Goal: Transaction & Acquisition: Purchase product/service

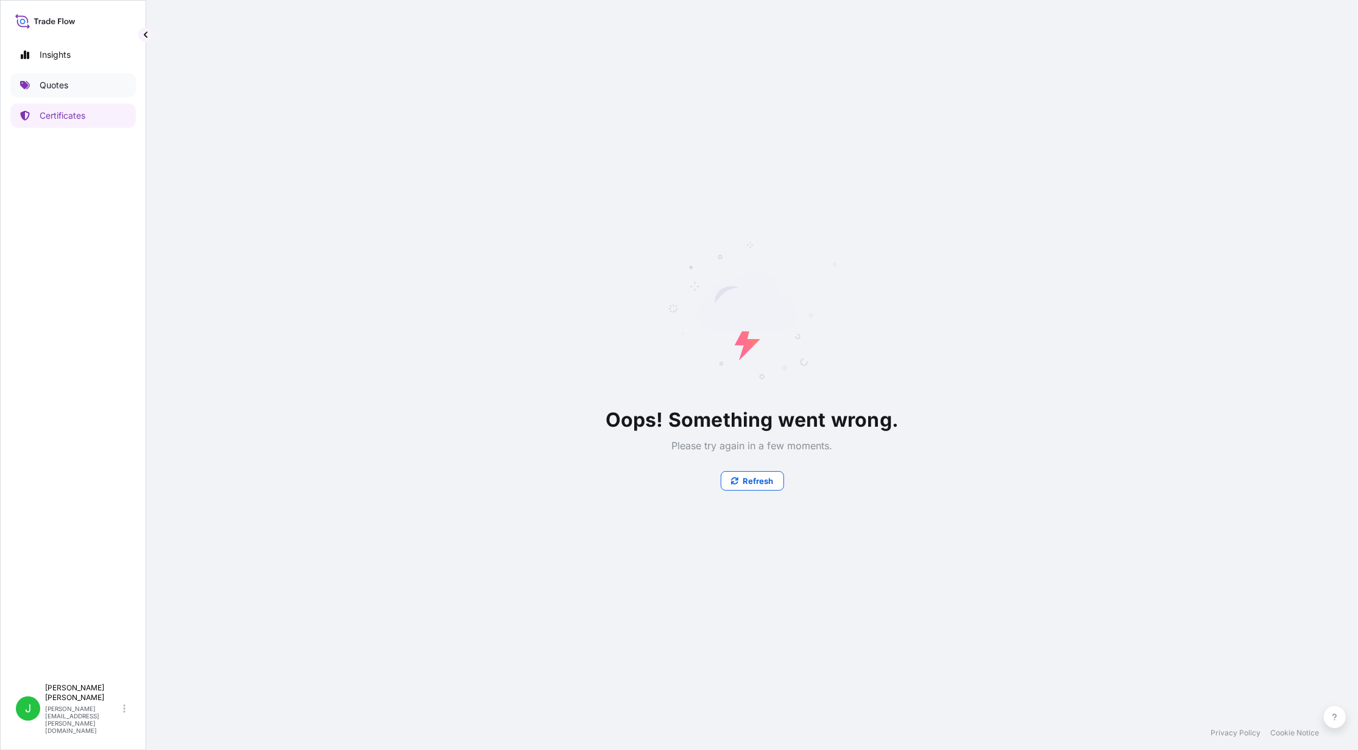
click at [66, 94] on link "Quotes" at bounding box center [72, 85] width 125 height 24
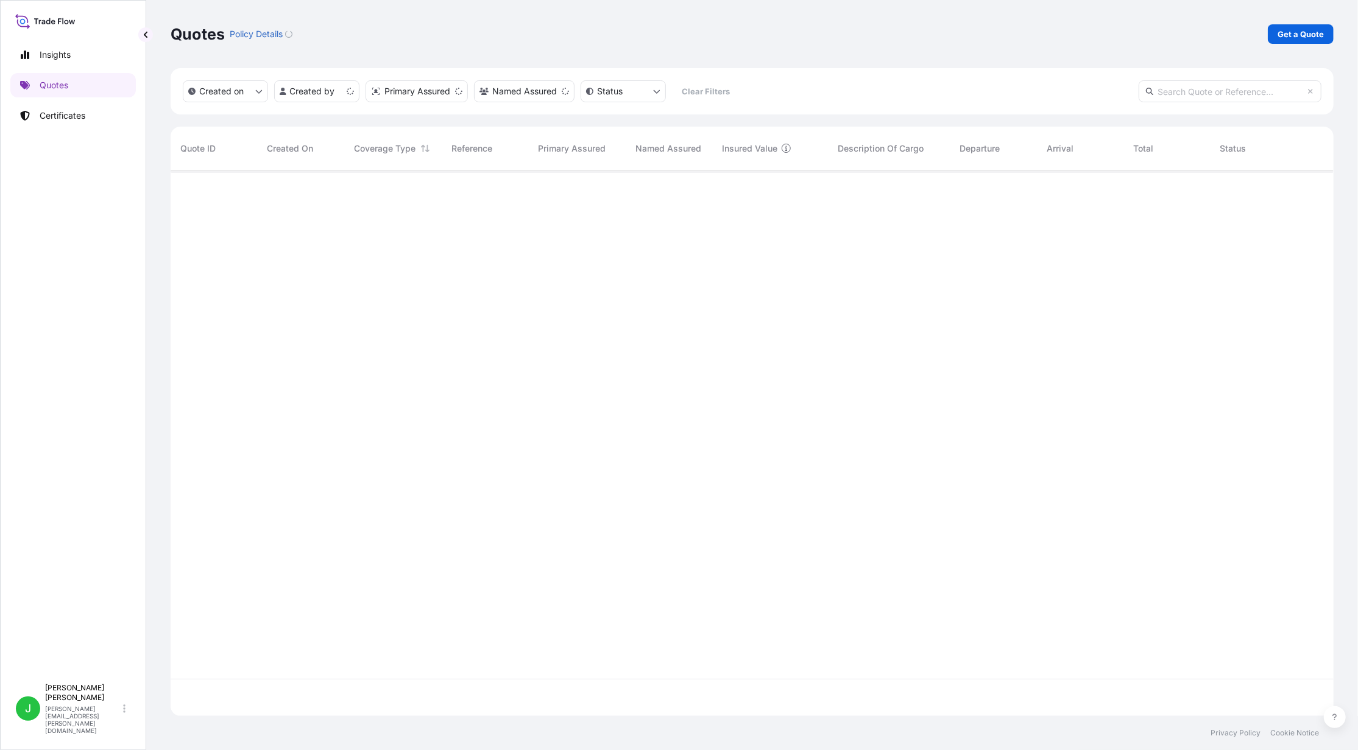
scroll to position [540, 1151]
click at [1301, 27] on link "Get a Quote" at bounding box center [1300, 33] width 66 height 19
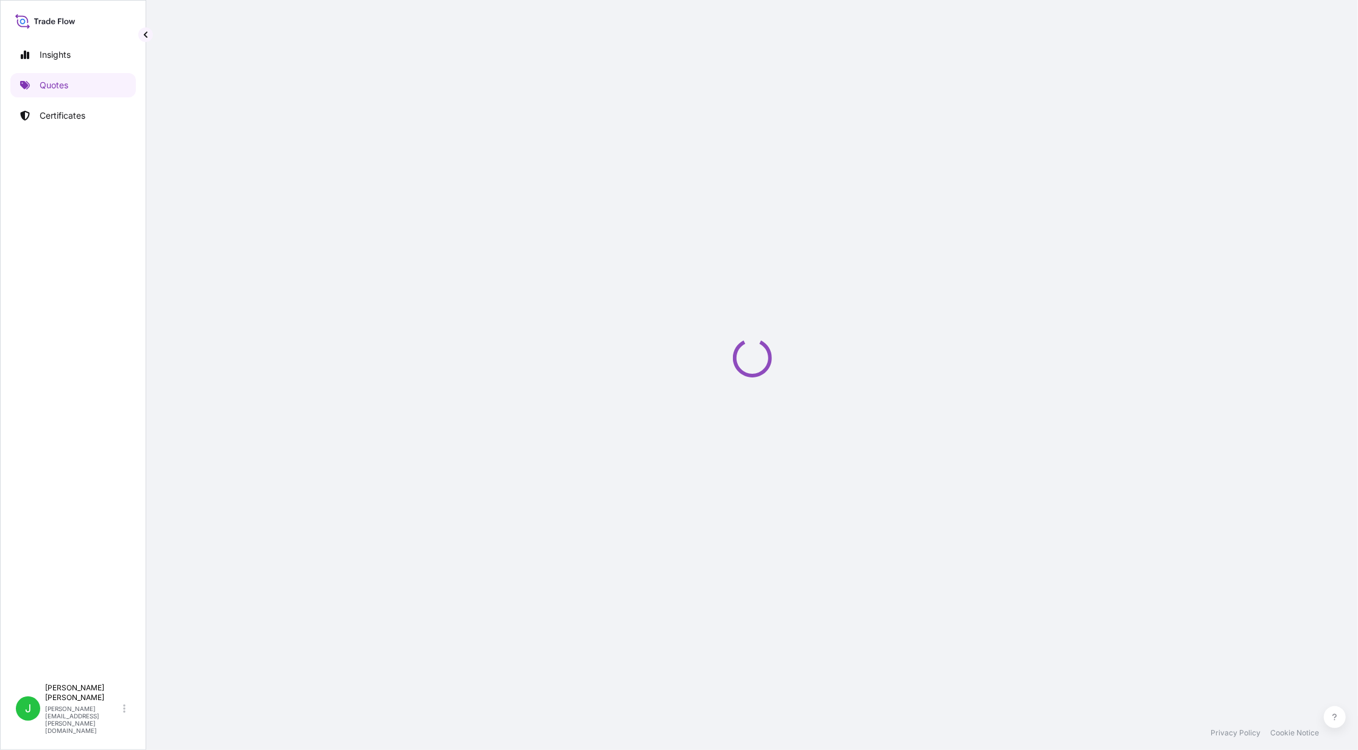
select select "AIR"
select select "27"
select select "Transit"
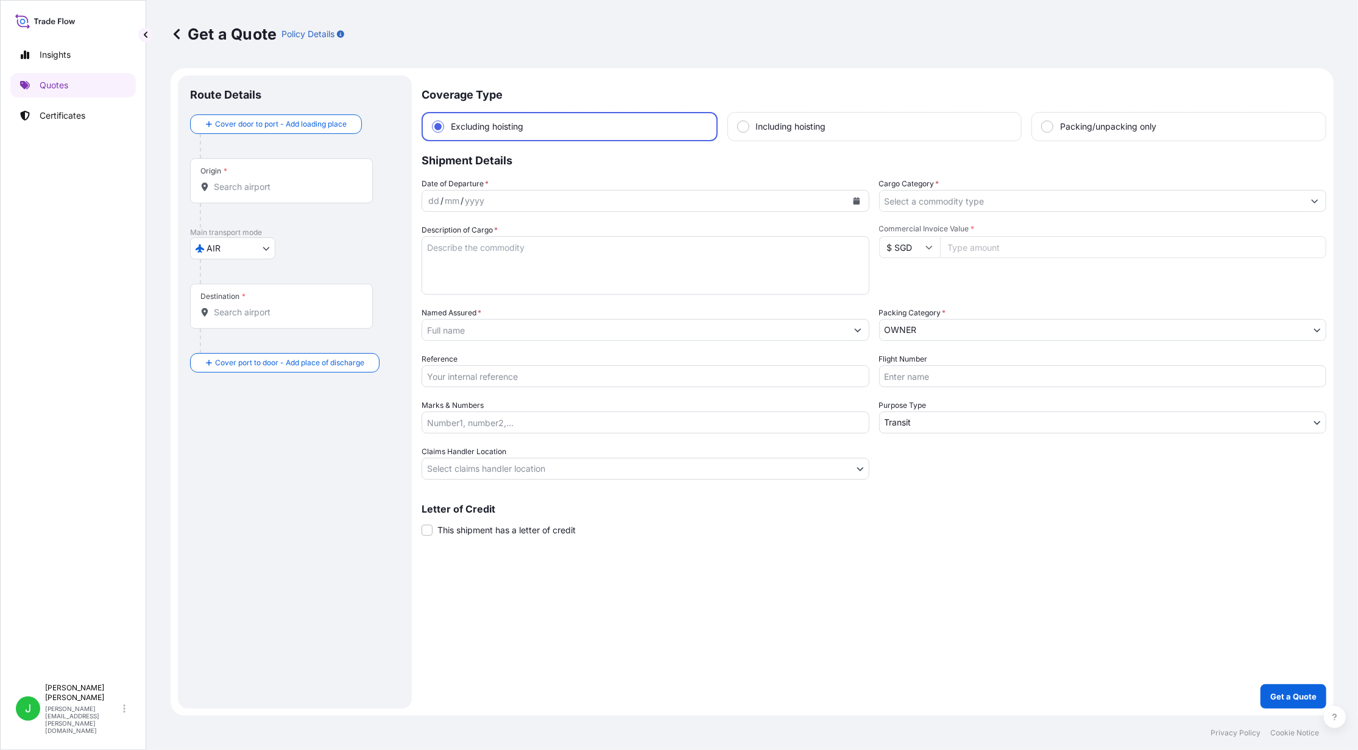
click at [1044, 198] on input "Cargo Category *" at bounding box center [1091, 201] width 425 height 22
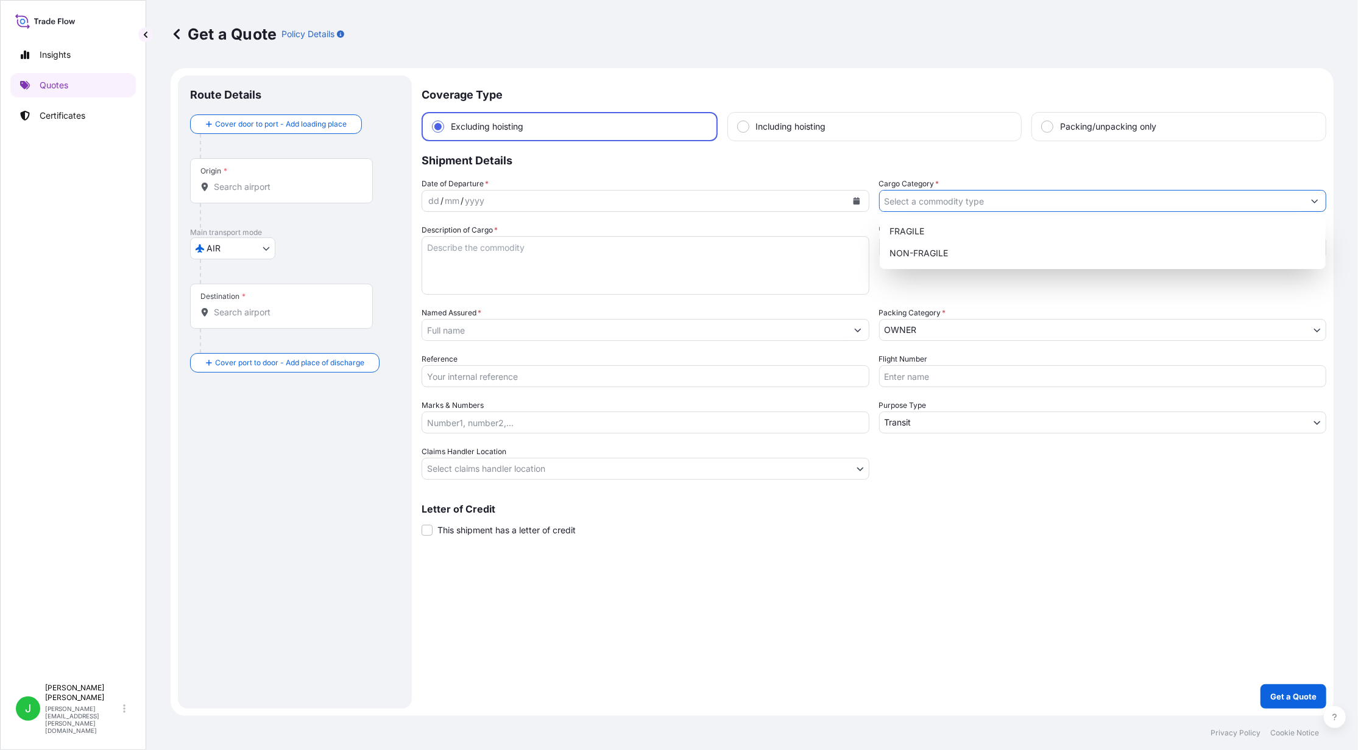
click at [1041, 198] on input "Cargo Category *" at bounding box center [1091, 201] width 425 height 22
click at [1045, 172] on p "Shipment Details" at bounding box center [873, 159] width 904 height 37
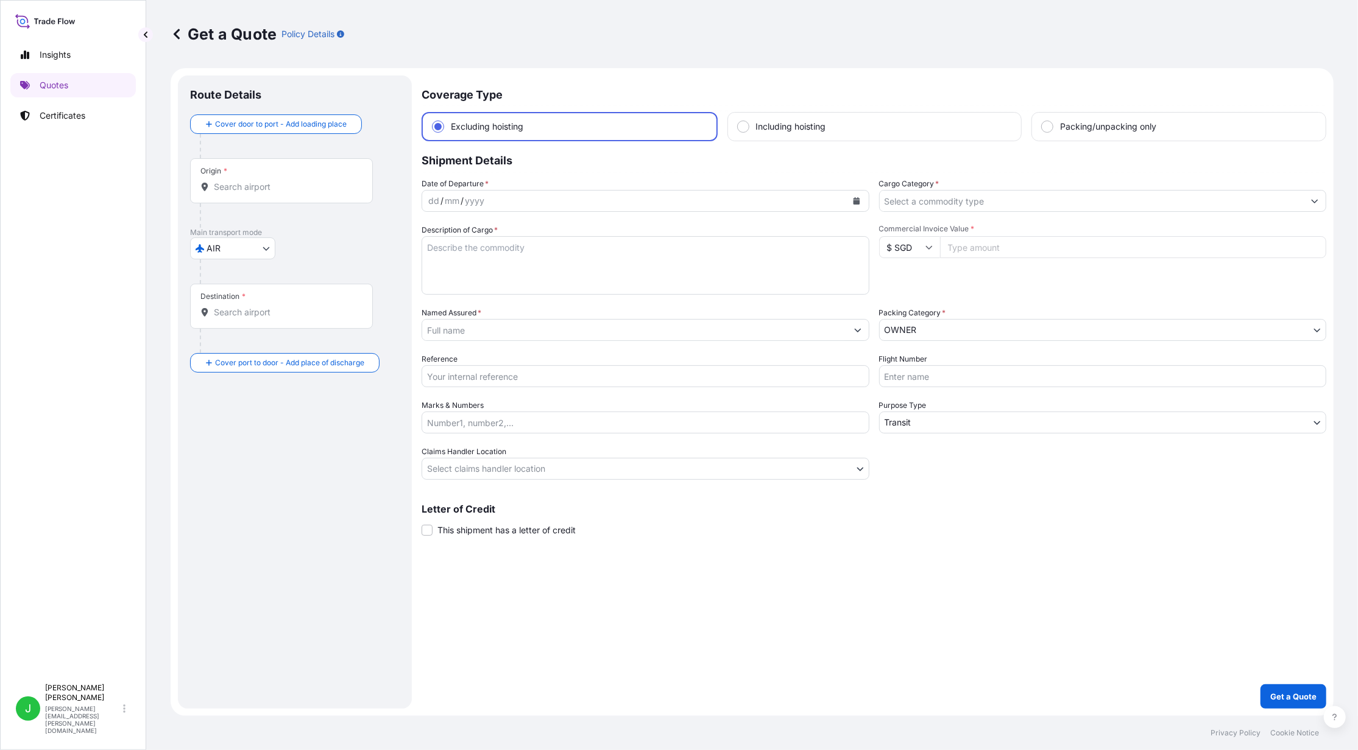
click at [960, 325] on body "2 options available. Insights Quotes Certificates J [PERSON_NAME] [PERSON_NAME]…" at bounding box center [679, 375] width 1358 height 750
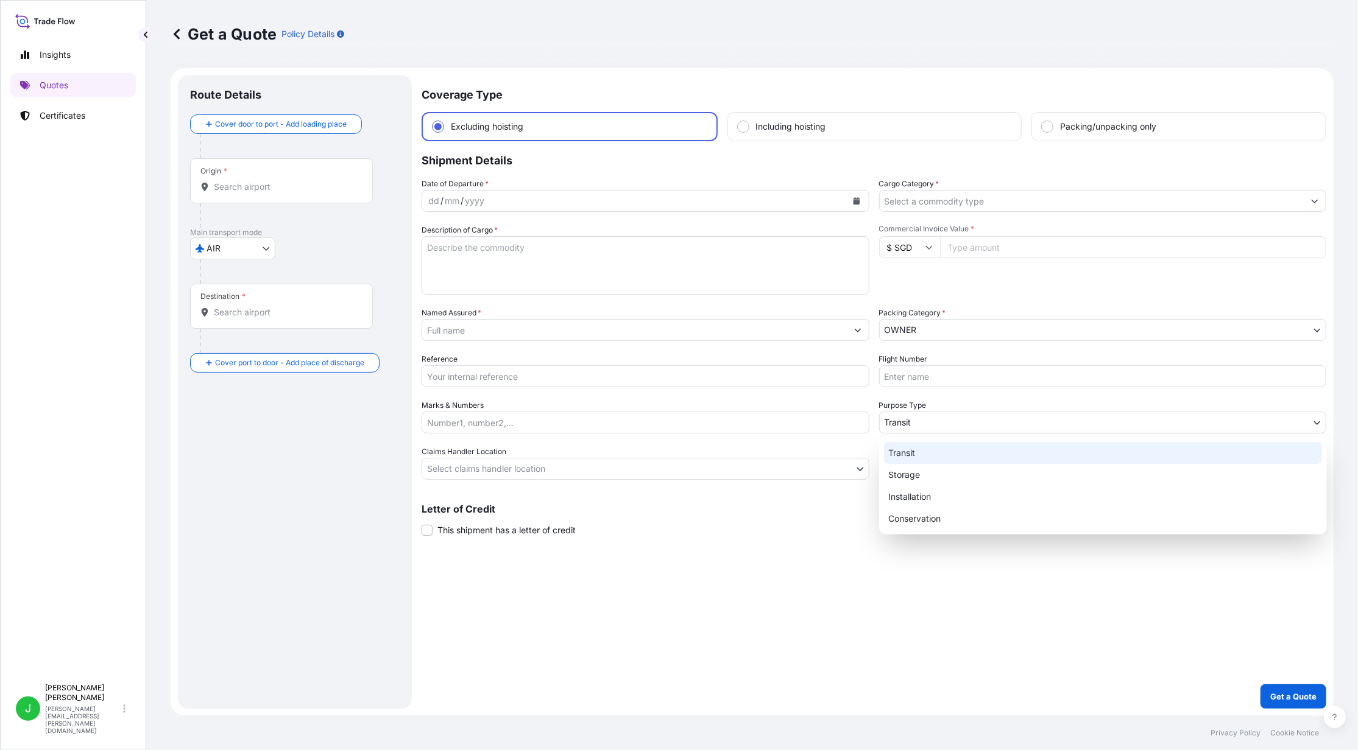
click at [911, 417] on body "Insights Quotes Certificates J [PERSON_NAME] [PERSON_NAME][EMAIL_ADDRESS][PERSO…" at bounding box center [679, 375] width 1358 height 750
